Goal: Information Seeking & Learning: Find specific fact

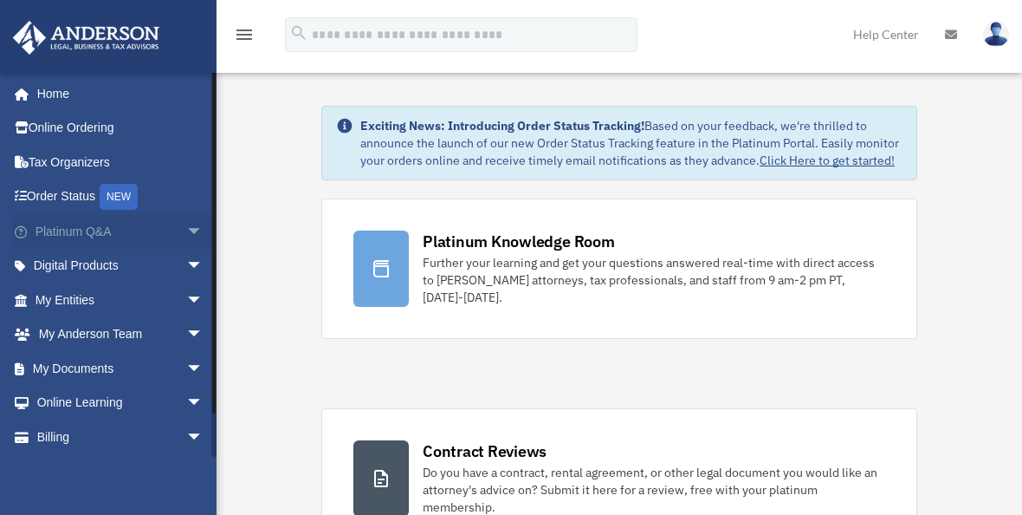
click at [186, 233] on span "arrow_drop_down" at bounding box center [203, 232] width 35 height 36
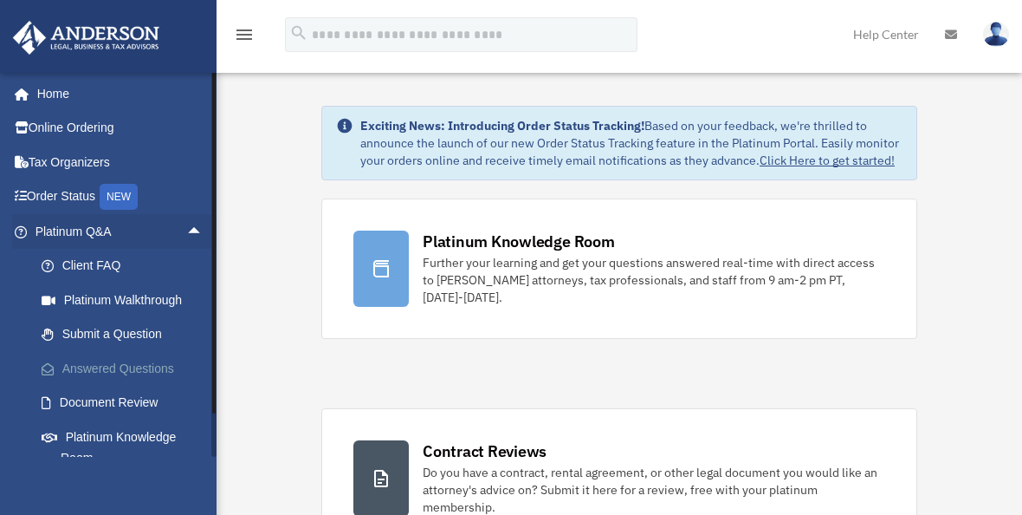
click at [127, 366] on link "Answered Questions" at bounding box center [126, 368] width 205 height 35
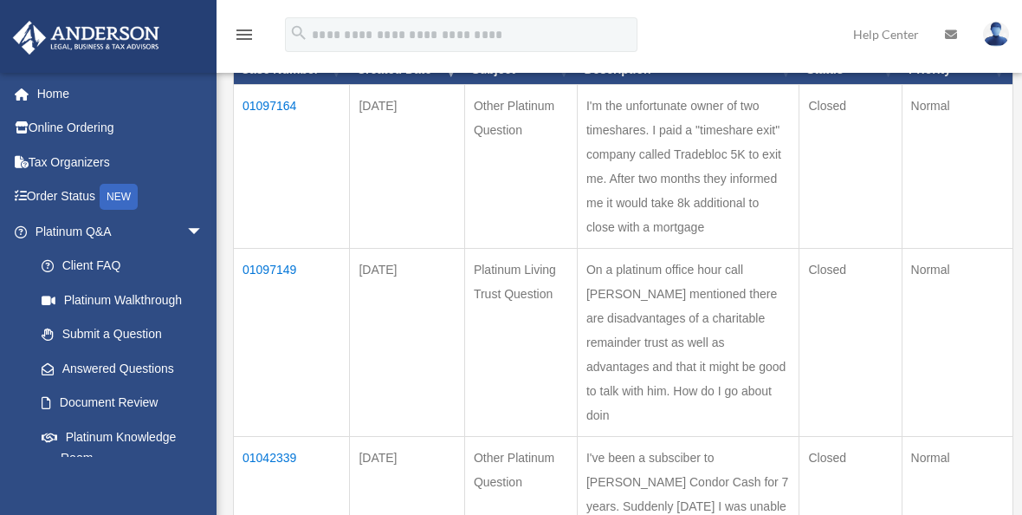
scroll to position [260, 0]
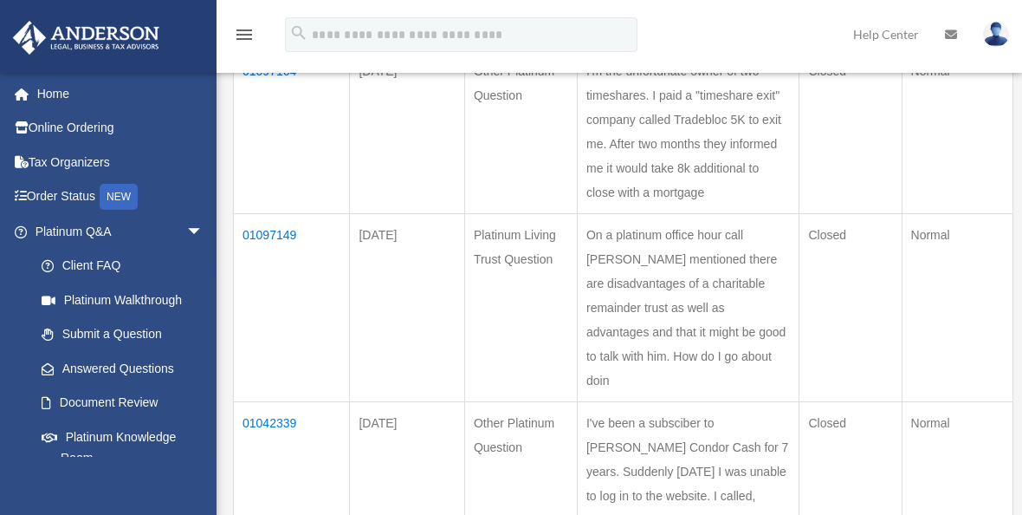
click at [282, 258] on td "01097149" at bounding box center [292, 307] width 116 height 188
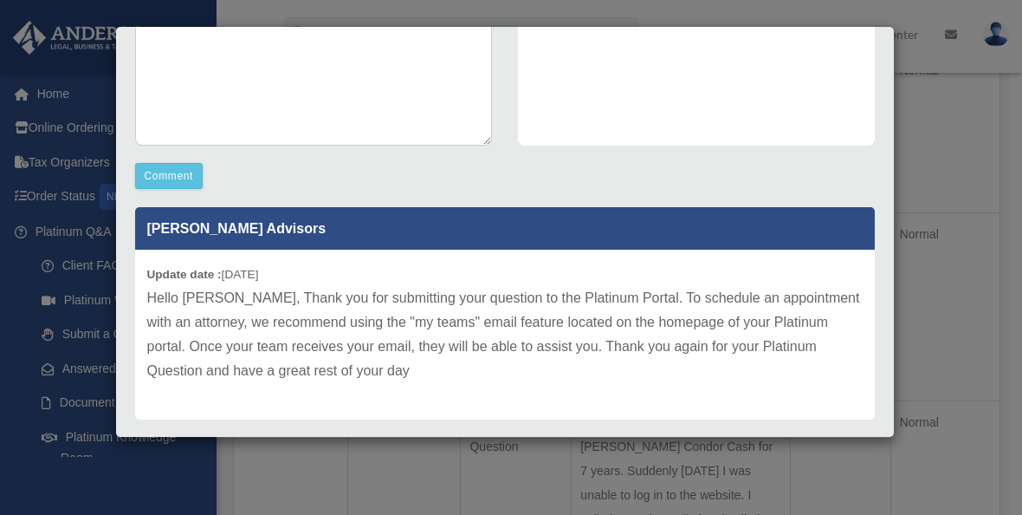
scroll to position [426, 0]
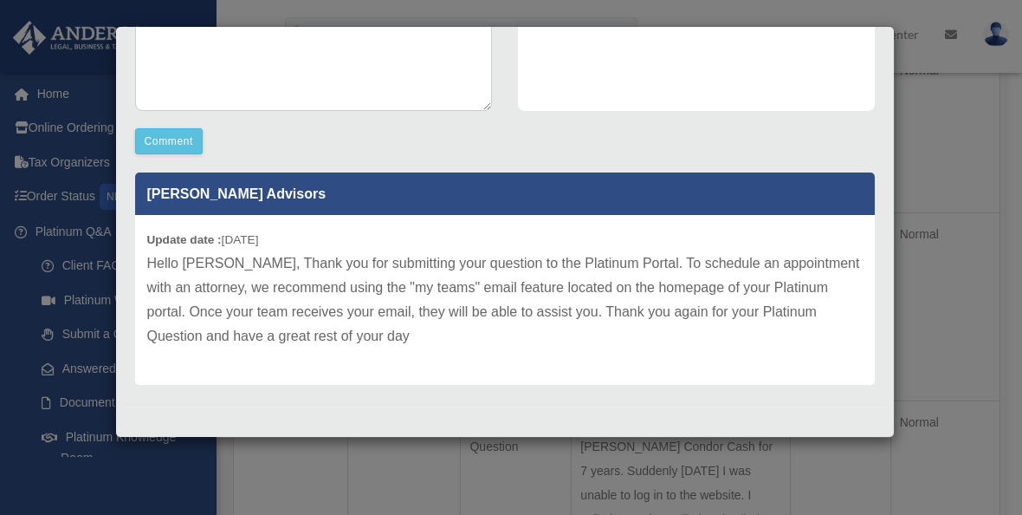
click at [970, 269] on div "Case Detail × Platinum Living Trust Question Case Number 01097149 Created Date …" at bounding box center [511, 257] width 1022 height 515
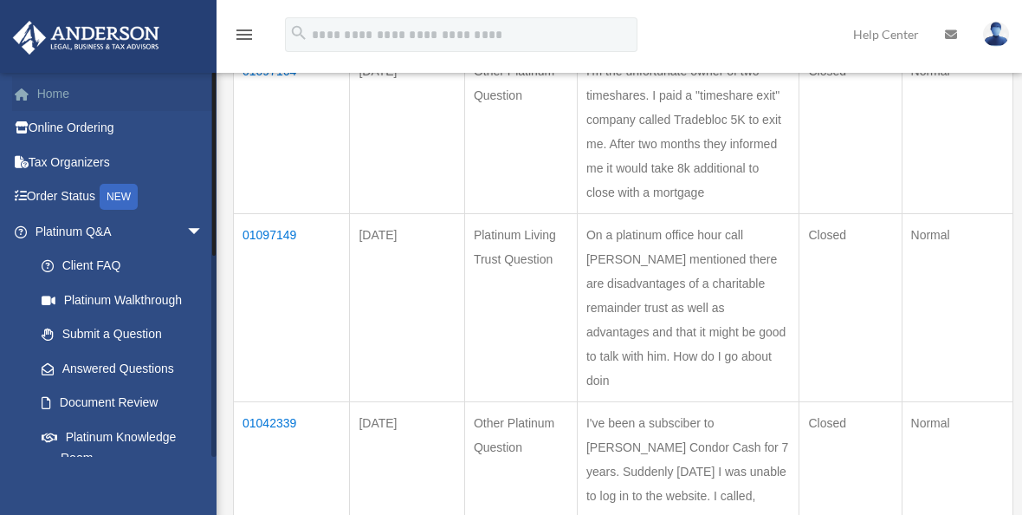
click at [53, 96] on link "Home" at bounding box center [120, 93] width 217 height 35
click at [53, 94] on link "Home" at bounding box center [120, 93] width 217 height 35
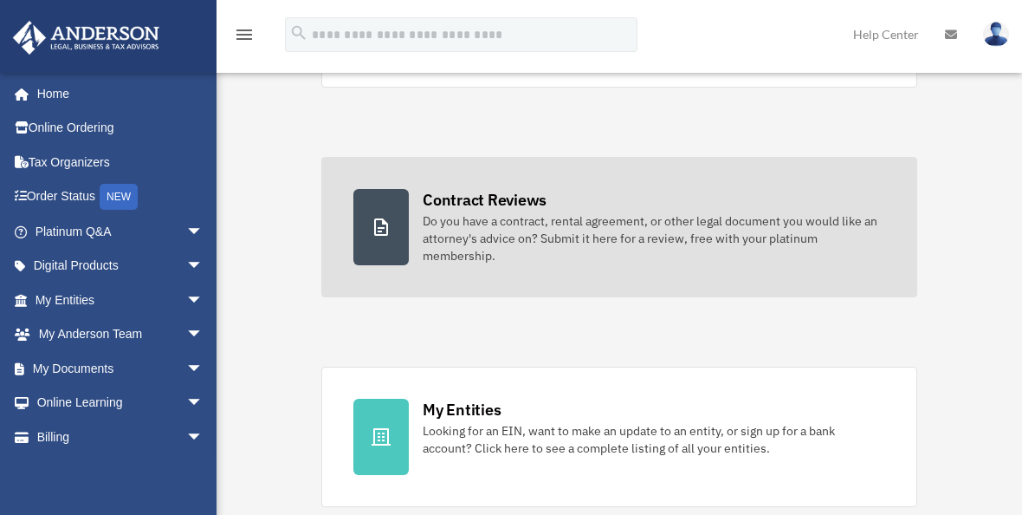
scroll to position [347, 0]
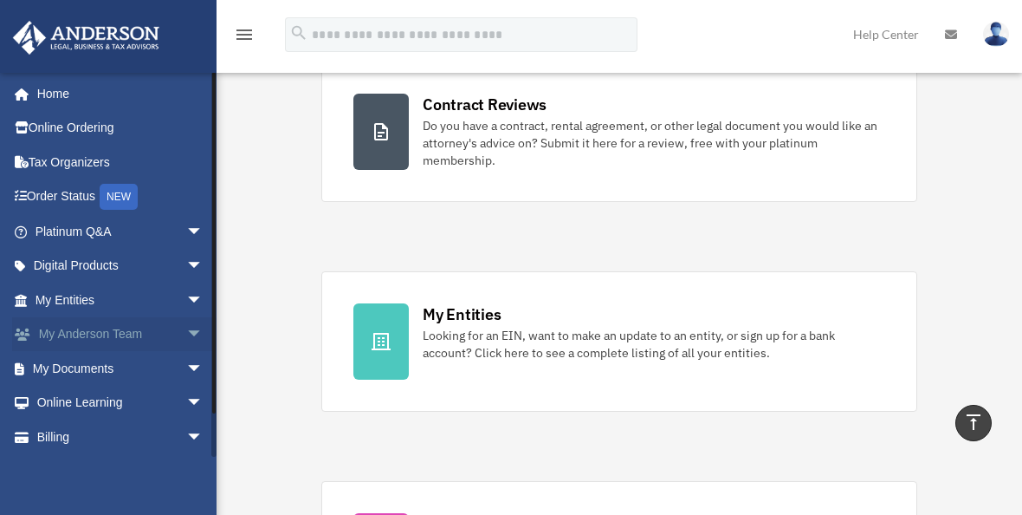
click at [186, 334] on span "arrow_drop_down" at bounding box center [203, 335] width 35 height 36
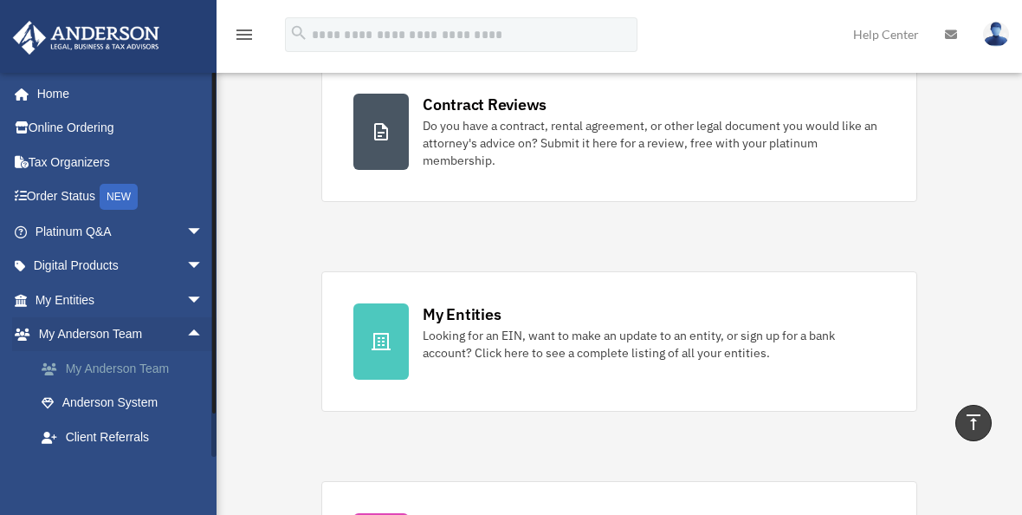
click at [110, 370] on link "My Anderson Team" at bounding box center [126, 368] width 205 height 35
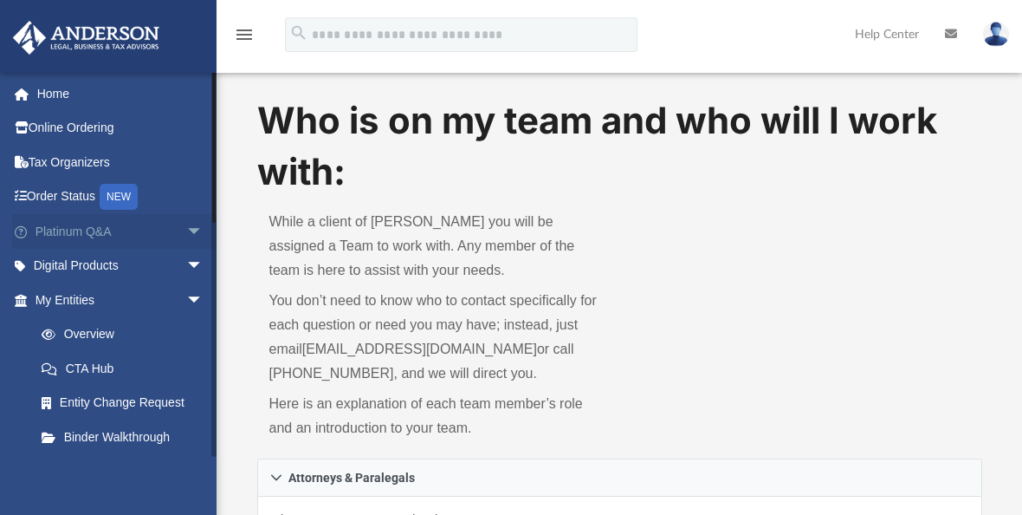
click at [186, 226] on span "arrow_drop_down" at bounding box center [203, 232] width 35 height 36
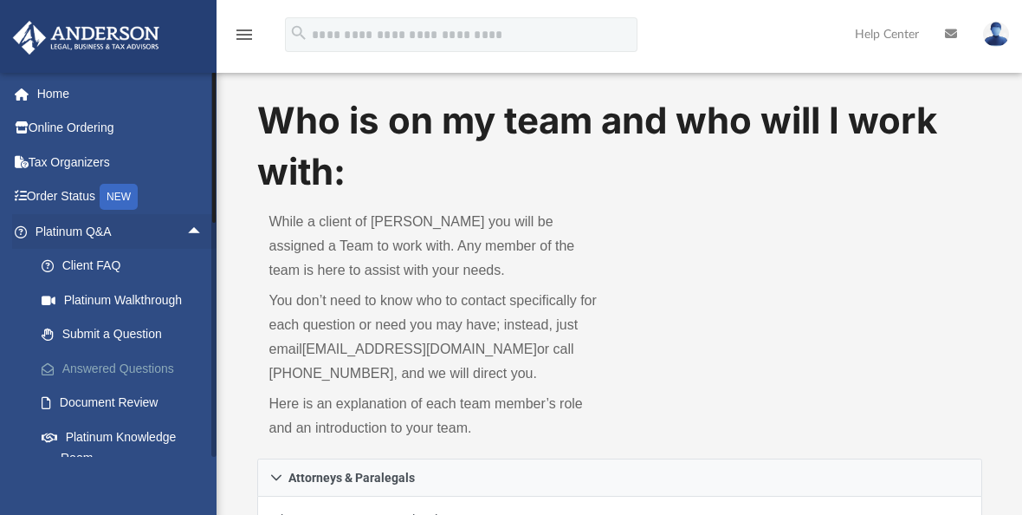
click at [109, 375] on link "Answered Questions" at bounding box center [126, 368] width 205 height 35
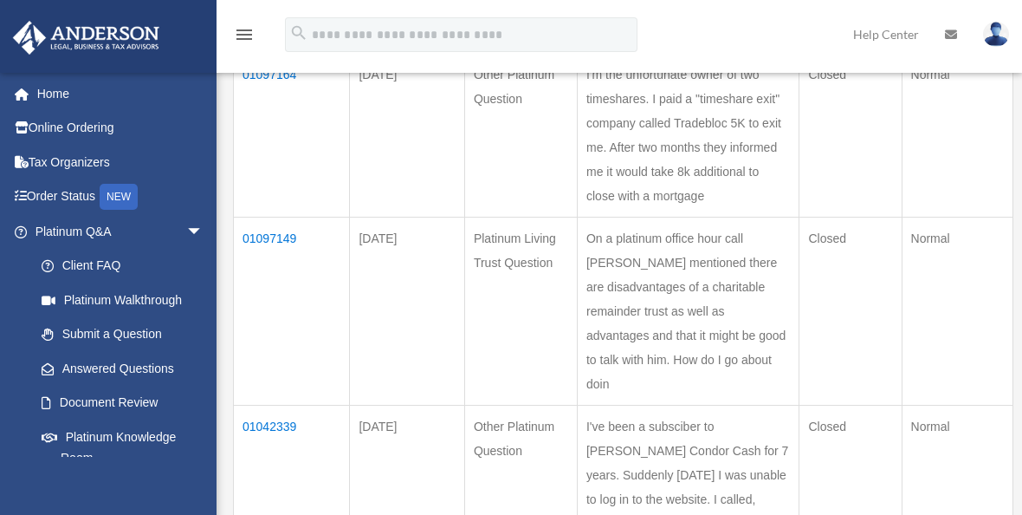
scroll to position [260, 0]
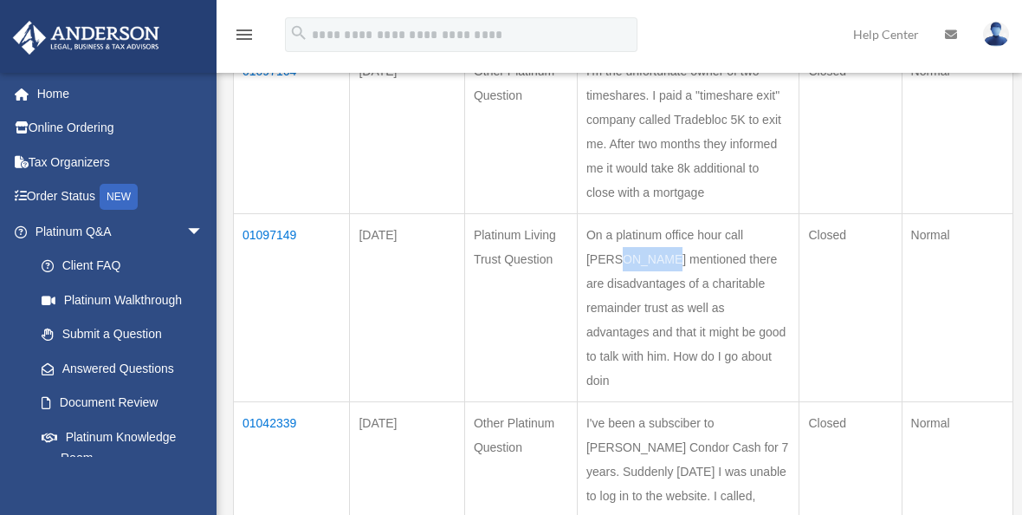
drag, startPoint x: 606, startPoint y: 256, endPoint x: 635, endPoint y: 264, distance: 30.7
click at [639, 263] on td "On a platinum office hour call John Anderson mentioned there are disadvantages …" at bounding box center [688, 307] width 222 height 188
click at [590, 269] on td "On a platinum office hour call John Anderson mentioned there are disadvantages …" at bounding box center [688, 307] width 222 height 188
drag, startPoint x: 600, startPoint y: 254, endPoint x: 723, endPoint y: 390, distance: 183.4
click at [748, 401] on td "On a platinum office hour call John Anderson mentioned there are disadvantages …" at bounding box center [688, 307] width 222 height 188
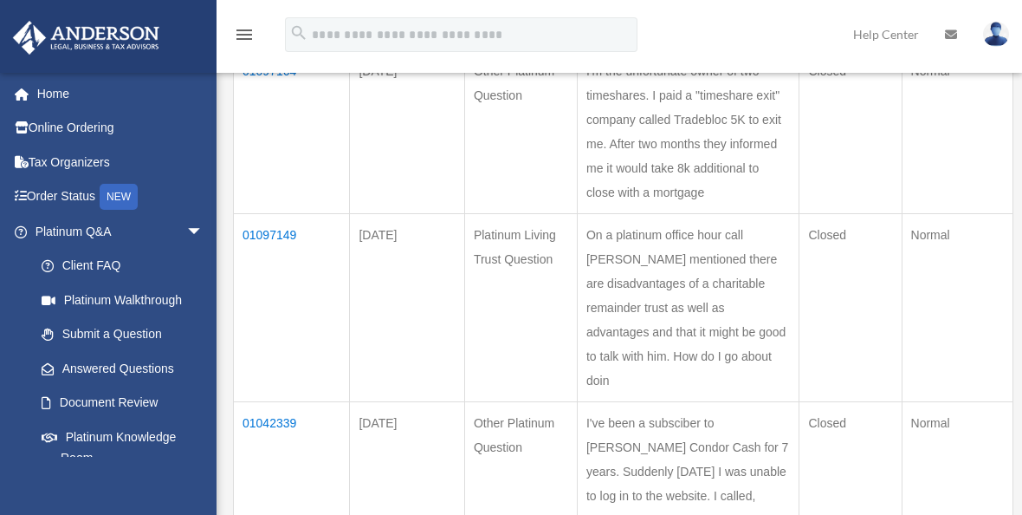
copy td "On a platinum office hour call John Anderson mentioned there are disadvantages …"
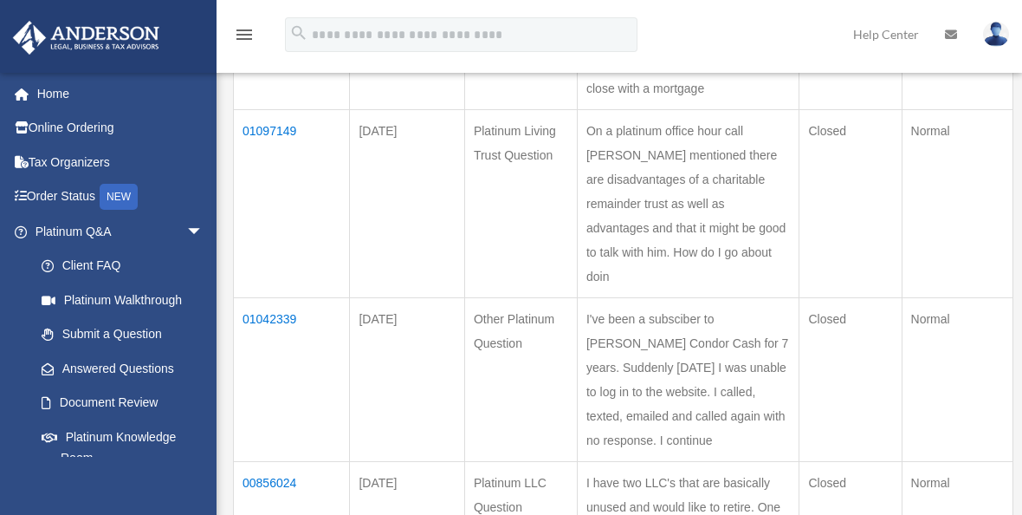
scroll to position [433, 0]
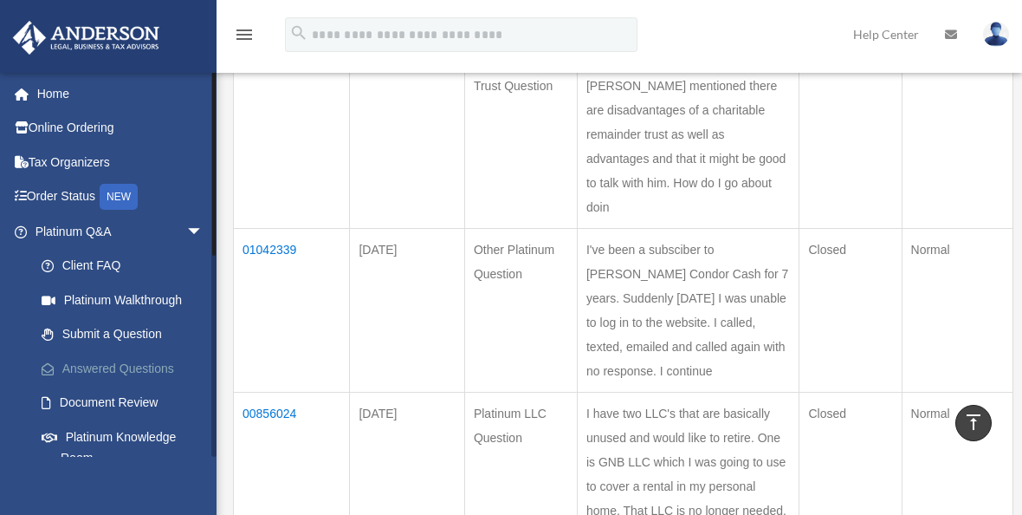
click at [98, 364] on link "Answered Questions" at bounding box center [126, 368] width 205 height 35
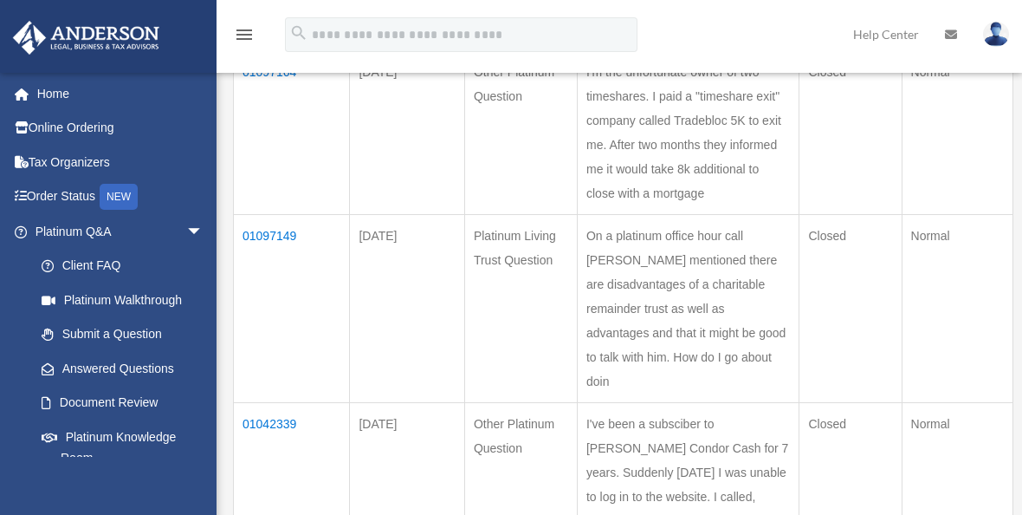
scroll to position [260, 0]
click at [268, 255] on td "01097149" at bounding box center [292, 307] width 116 height 188
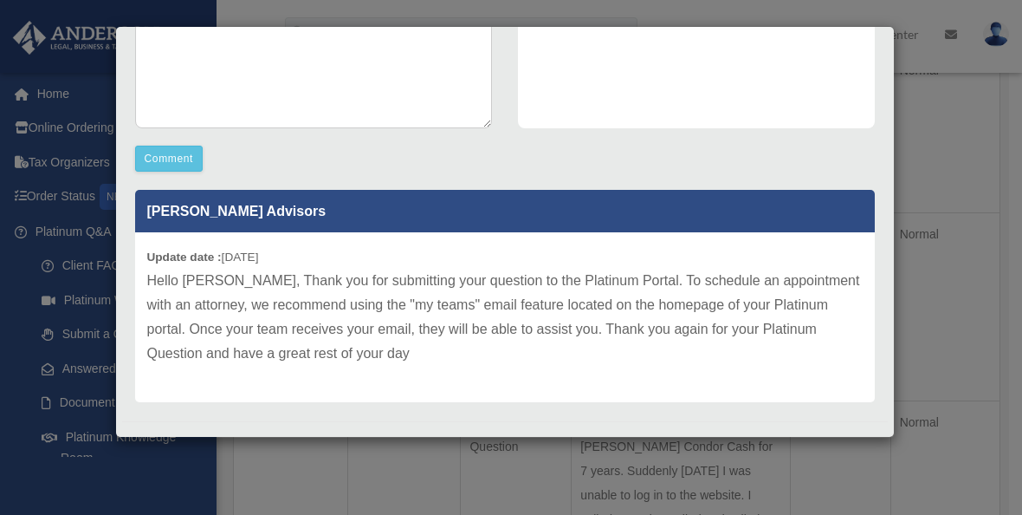
scroll to position [426, 0]
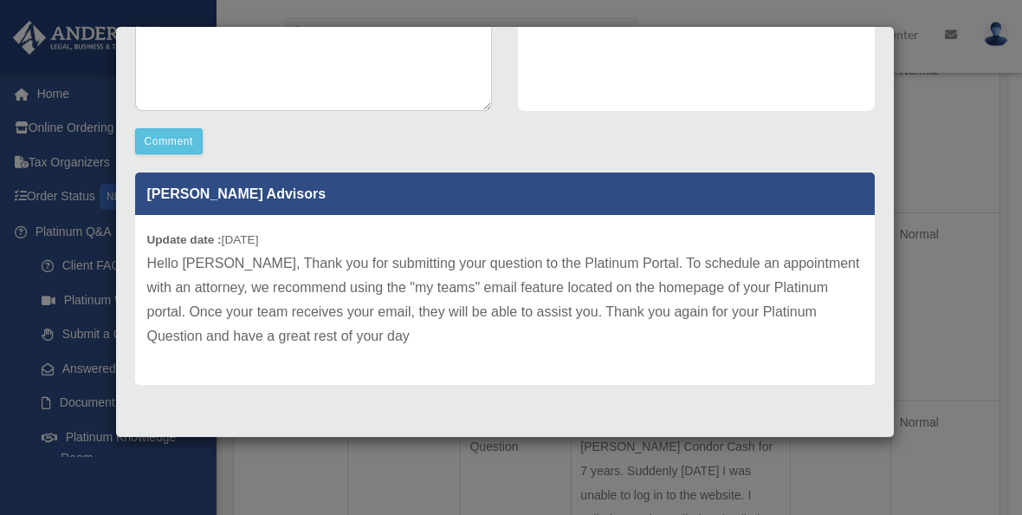
click at [68, 108] on div "Case Detail × Platinum Living Trust Question Case Number 01097149 Created Date …" at bounding box center [511, 257] width 1022 height 515
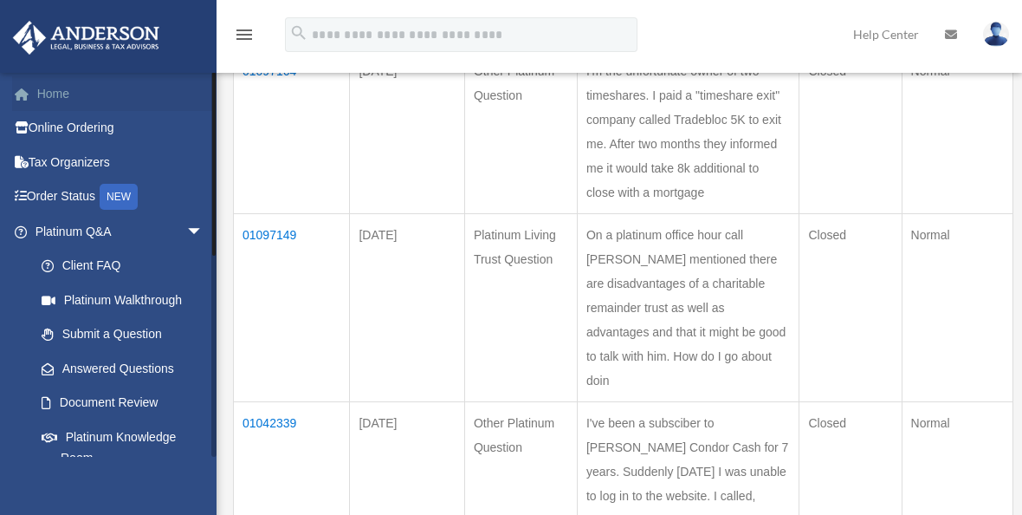
click at [62, 88] on link "Home" at bounding box center [120, 93] width 217 height 35
click at [53, 94] on link "Home" at bounding box center [120, 93] width 217 height 35
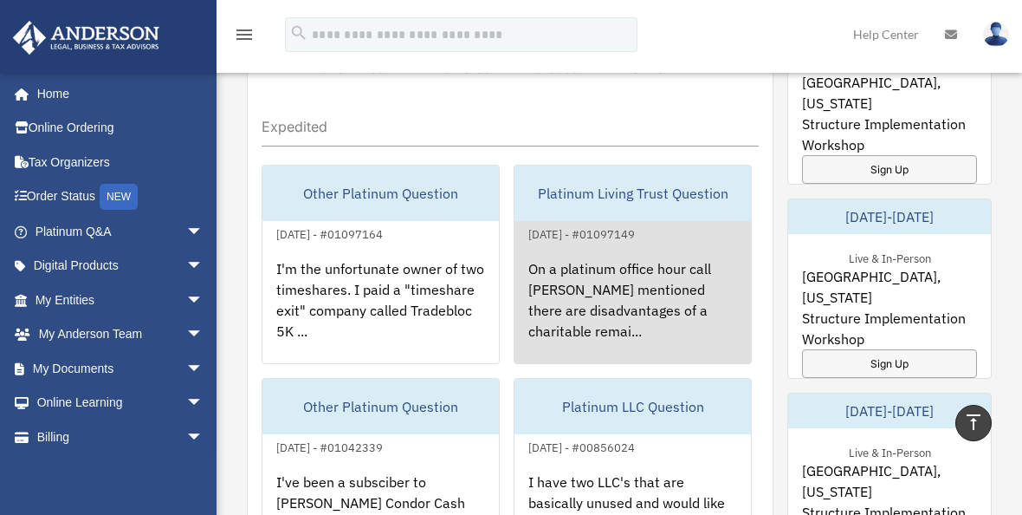
scroll to position [1040, 0]
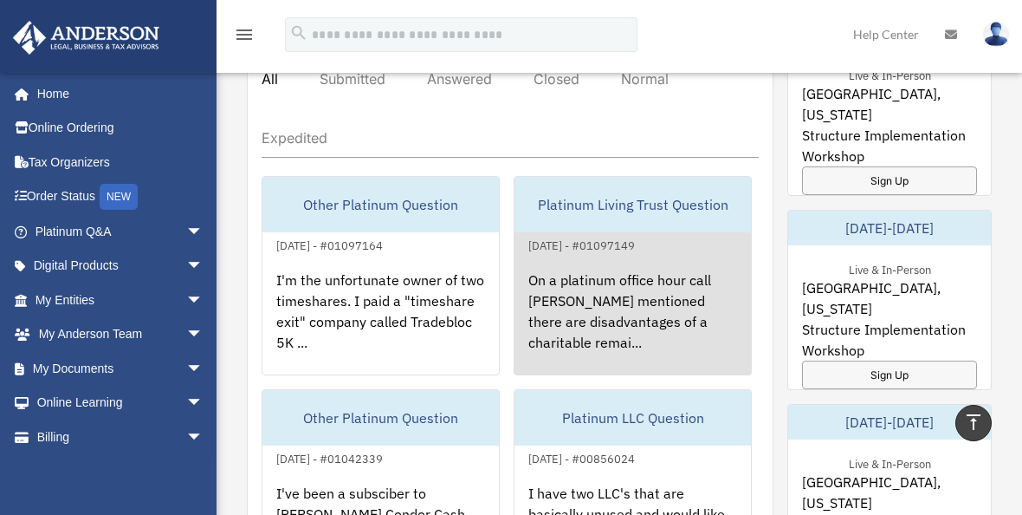
click at [627, 241] on div "[DATE] - #01097149" at bounding box center [582, 244] width 134 height 18
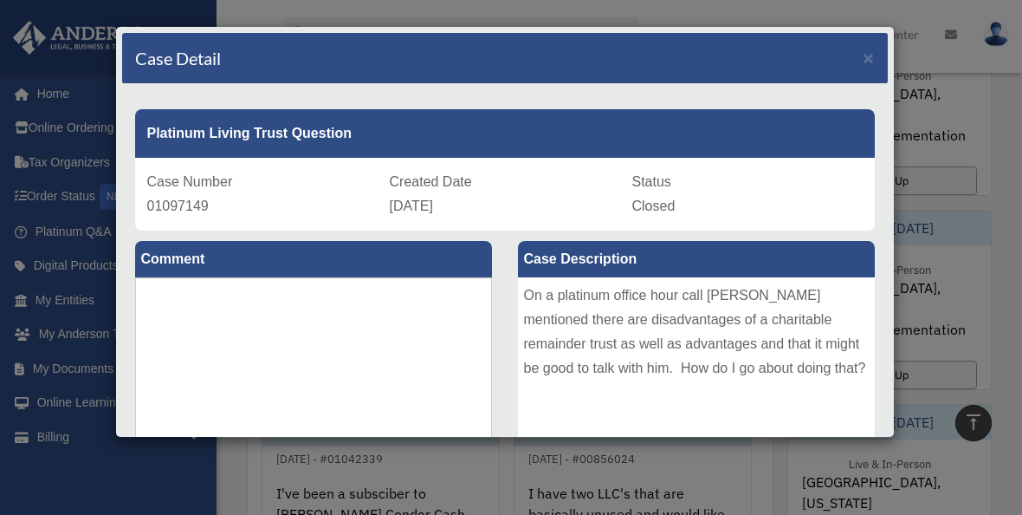
click at [102, 117] on div "Case Detail × Platinum Living Trust Question Case Number 01097149 Created Date …" at bounding box center [511, 257] width 1022 height 515
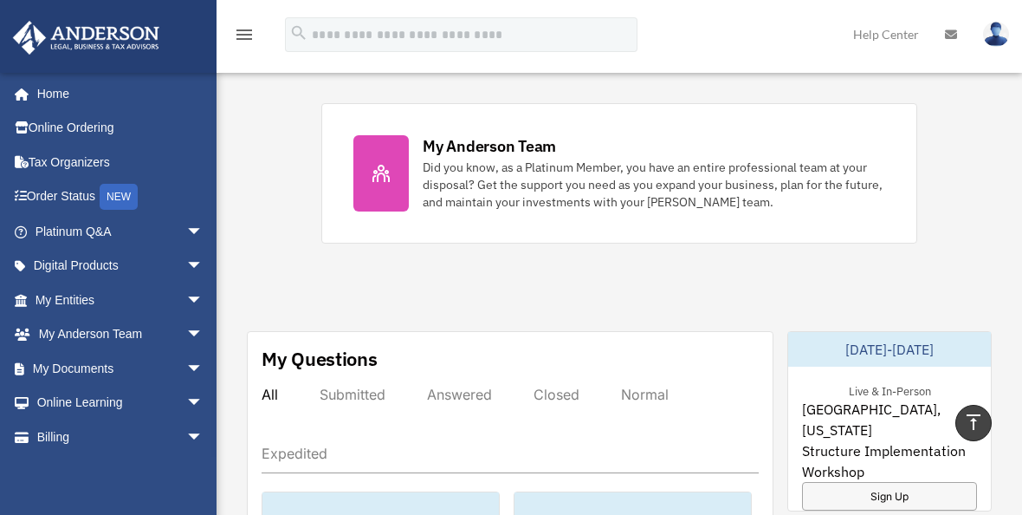
scroll to position [693, 0]
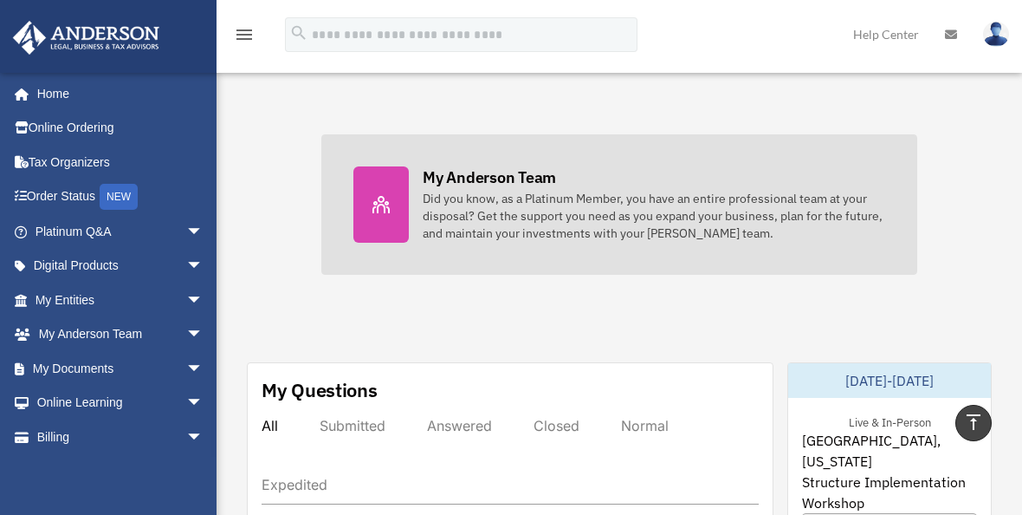
click at [512, 215] on div "Did you know, as a Platinum Member, you have an entire professional team at you…" at bounding box center [654, 216] width 463 height 52
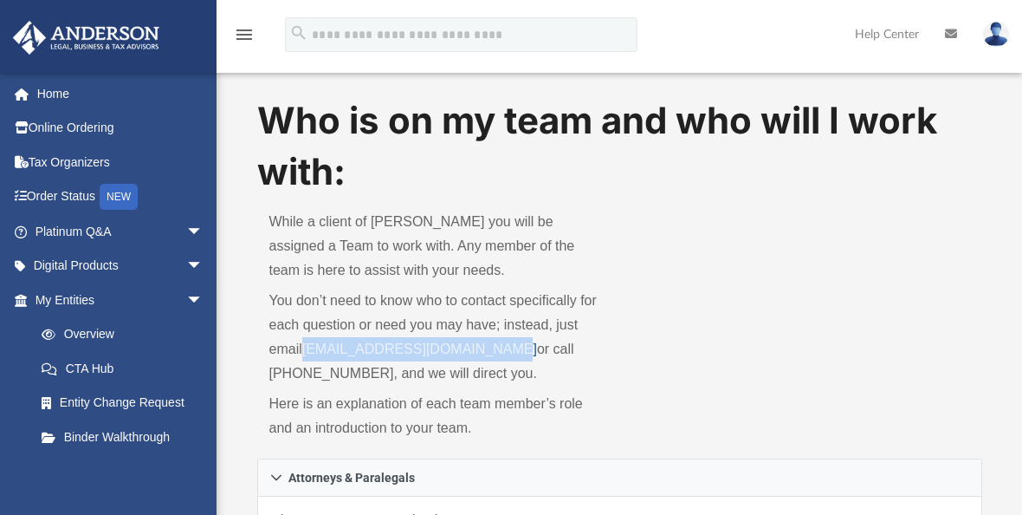
drag, startPoint x: 303, startPoint y: 344, endPoint x: 508, endPoint y: 354, distance: 204.7
click at [508, 354] on p "You don’t need to know who to contact specifically for each question or need yo…" at bounding box center [438, 337] width 339 height 97
copy p "[EMAIL_ADDRESS][DOMAIN_NAME]"
